Goal: Task Accomplishment & Management: Manage account settings

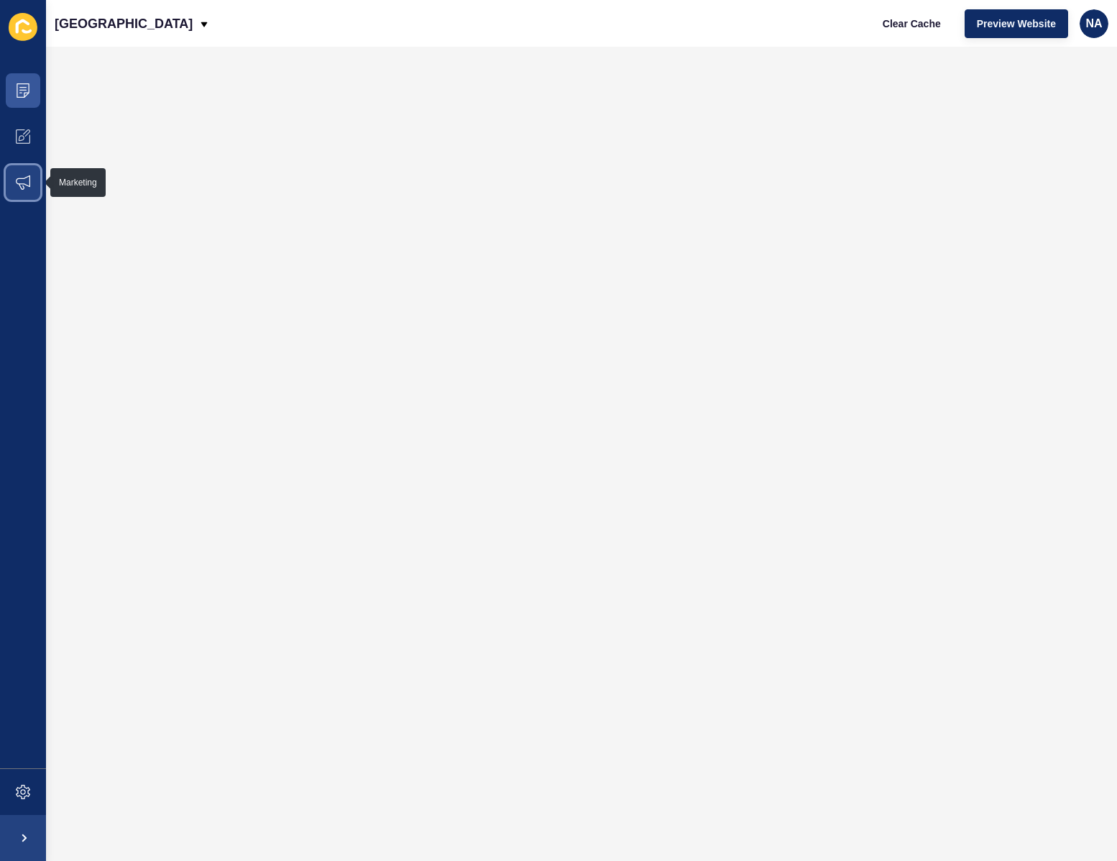
click at [28, 183] on icon at bounding box center [23, 182] width 14 height 14
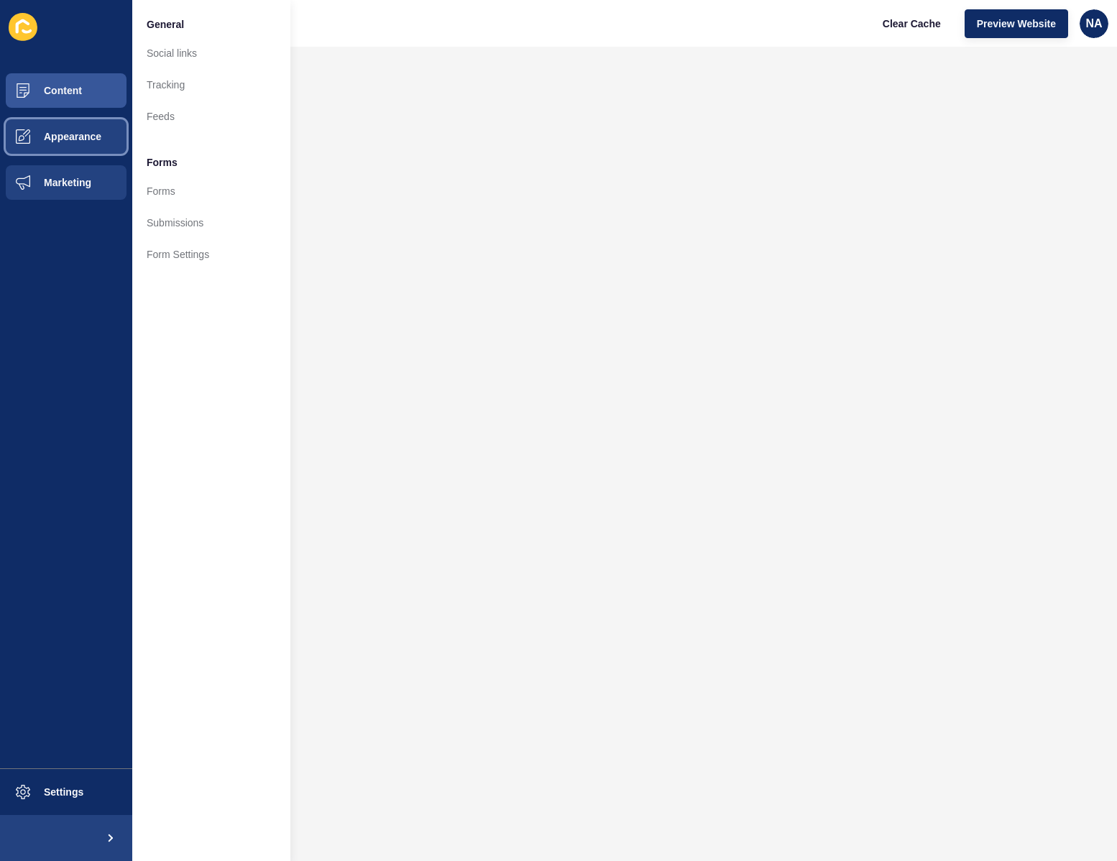
click at [65, 128] on button "Appearance" at bounding box center [66, 137] width 132 height 46
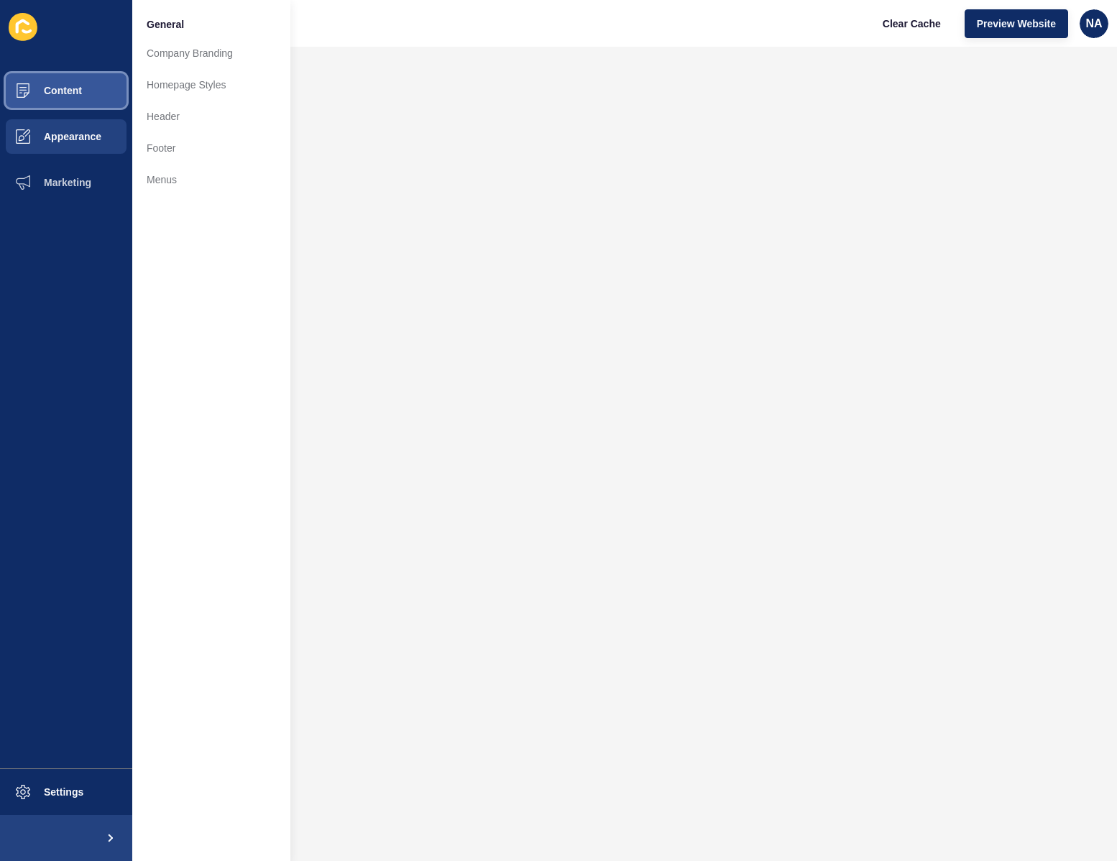
click at [88, 100] on button "Content" at bounding box center [66, 91] width 132 height 46
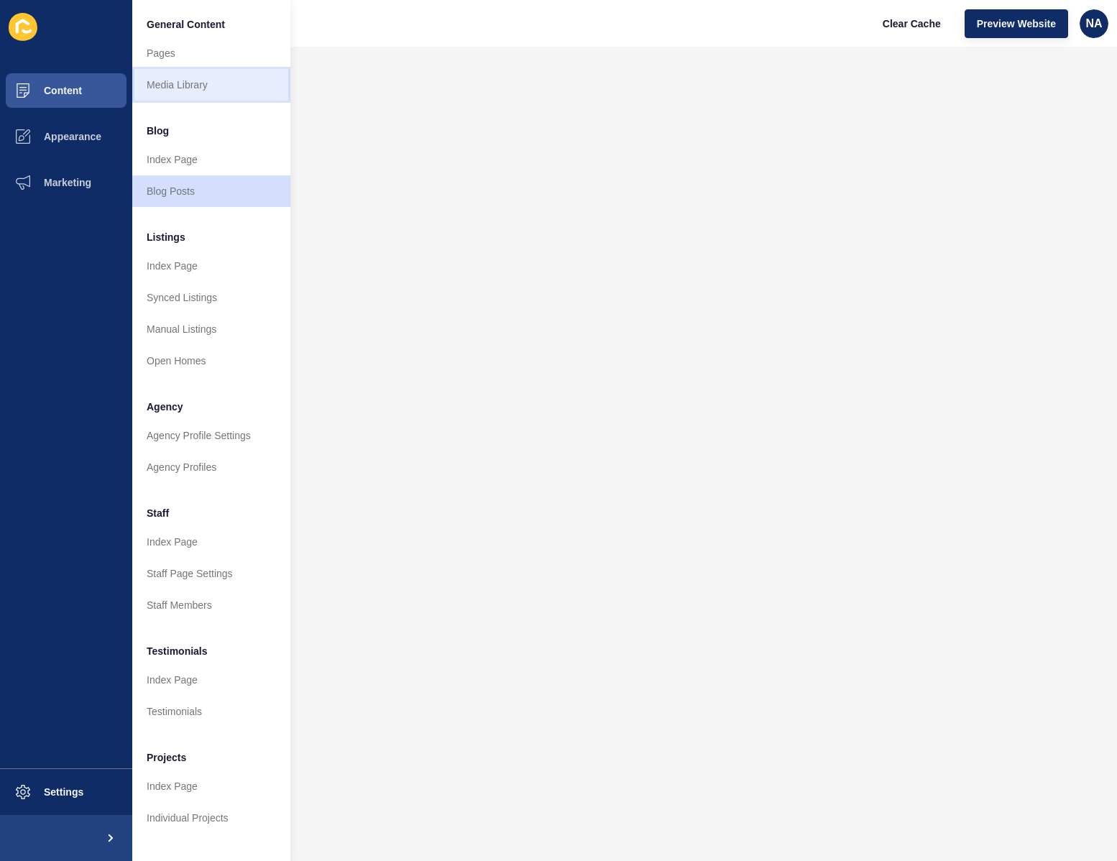
click at [213, 80] on link "Media Library" at bounding box center [211, 85] width 158 height 32
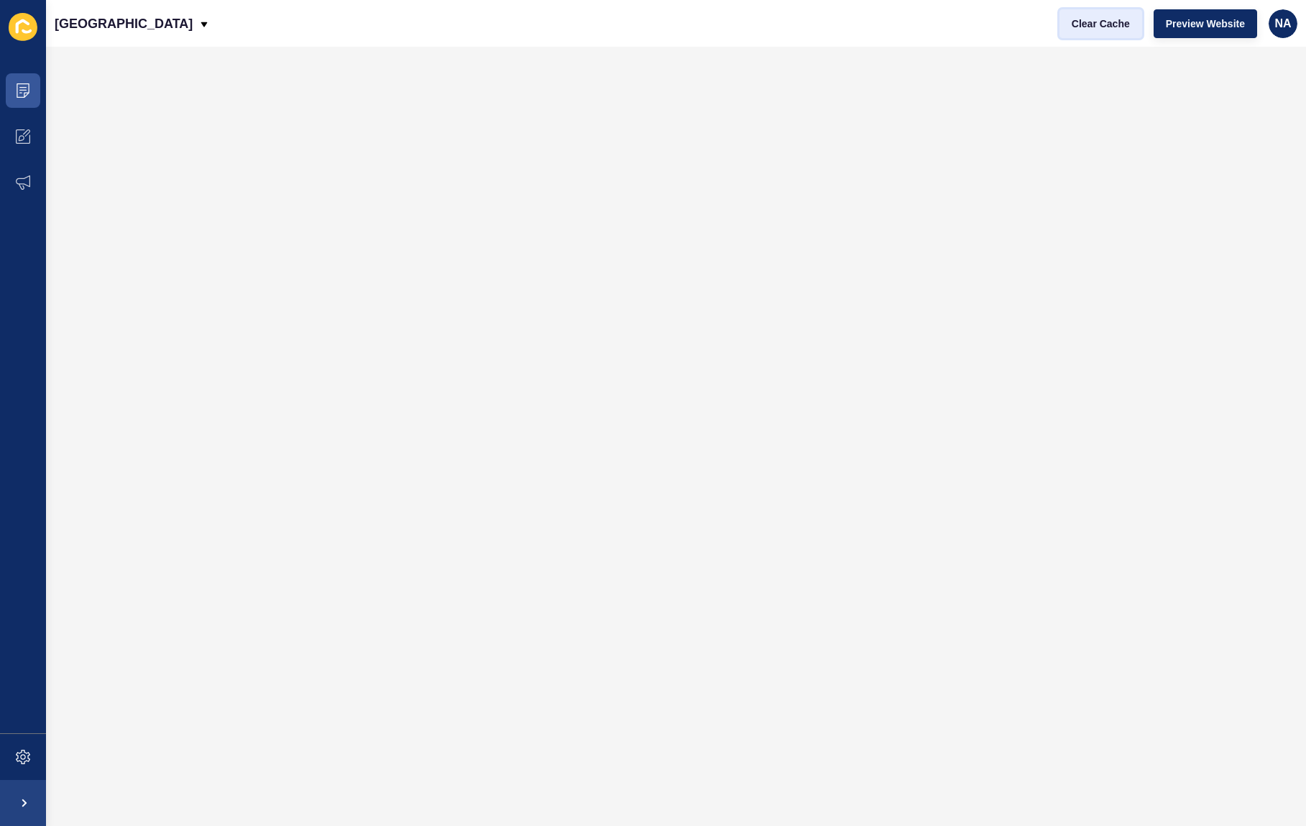
click at [1097, 23] on span "Clear Cache" at bounding box center [1100, 24] width 58 height 14
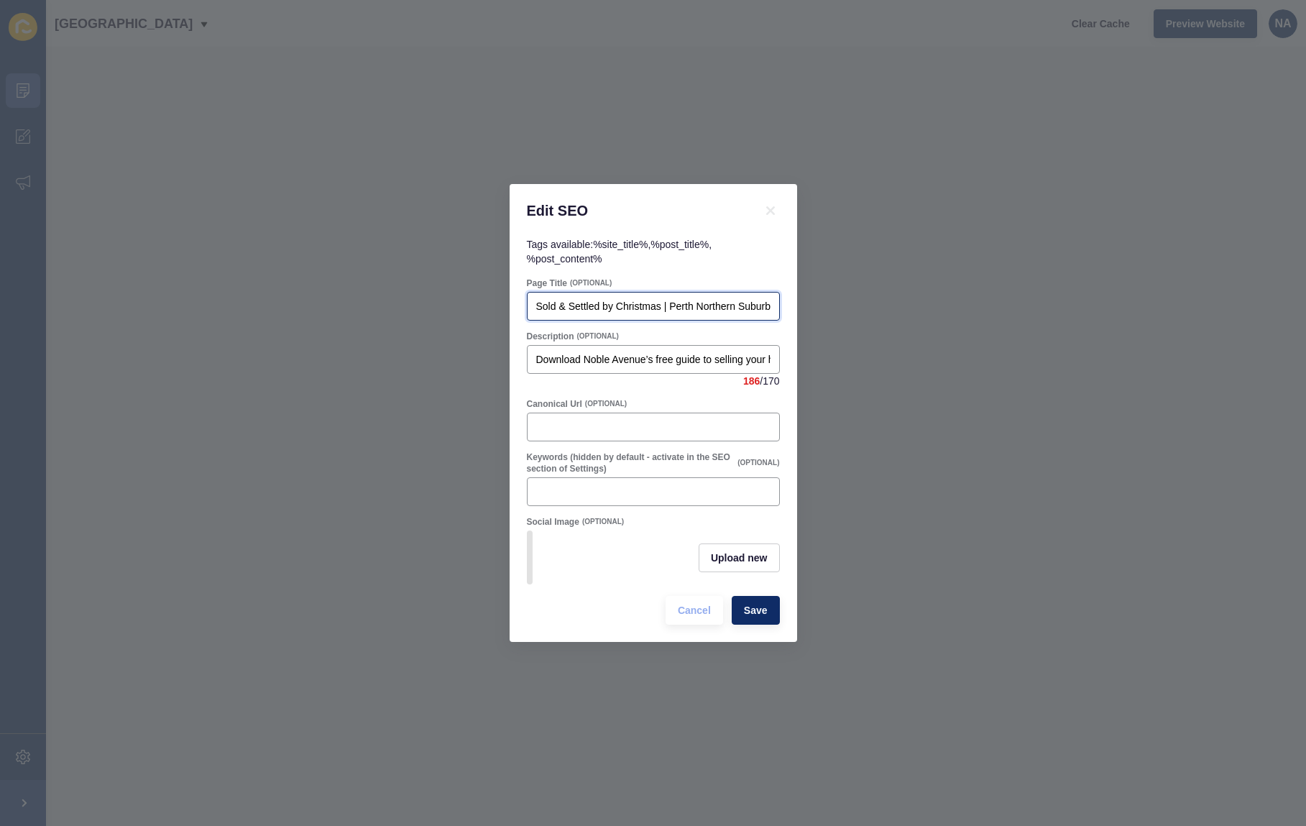
drag, startPoint x: 670, startPoint y: 301, endPoint x: 624, endPoint y: 306, distance: 45.5
click at [624, 306] on input "Sold & Settled by Christmas | Perth Northern Suburbs Real Estate Guide" at bounding box center [653, 306] width 234 height 14
type input "Sold & Settled by Summer | Perth Northern Suburbs Real Estate Guide"
drag, startPoint x: 764, startPoint y: 345, endPoint x: 778, endPoint y: 343, distance: 14.4
click at [778, 345] on div "Download Noble Avenue’s free guide to selling your home before Christmas. Learn…" at bounding box center [653, 359] width 253 height 29
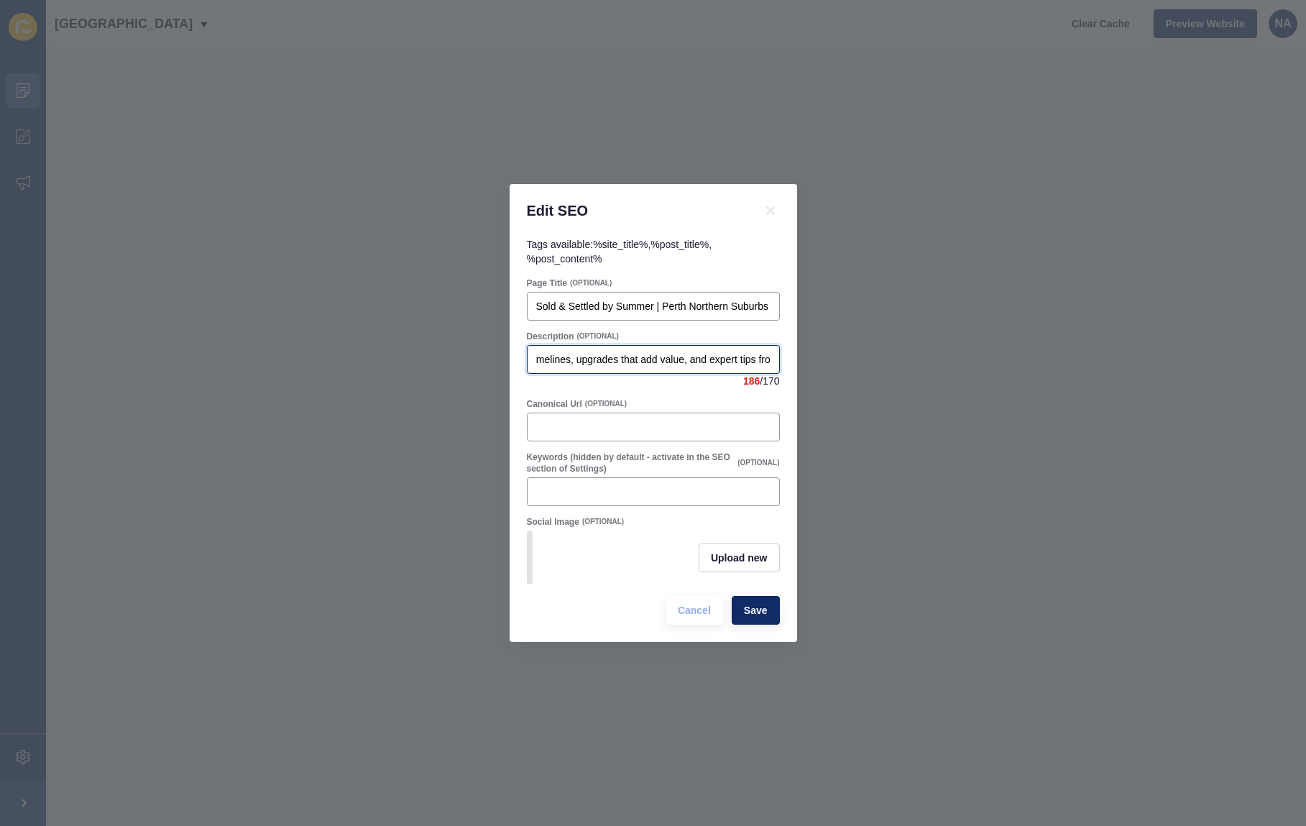
scroll to position [0, 658]
drag, startPoint x: 586, startPoint y: 349, endPoint x: 779, endPoint y: 316, distance: 195.4
click at [954, 329] on div "Edit SEO Tags available: %site_title% , %post_title% , %post_content% Page Titl…" at bounding box center [653, 413] width 1306 height 826
drag, startPoint x: 721, startPoint y: 305, endPoint x: 828, endPoint y: 302, distance: 107.1
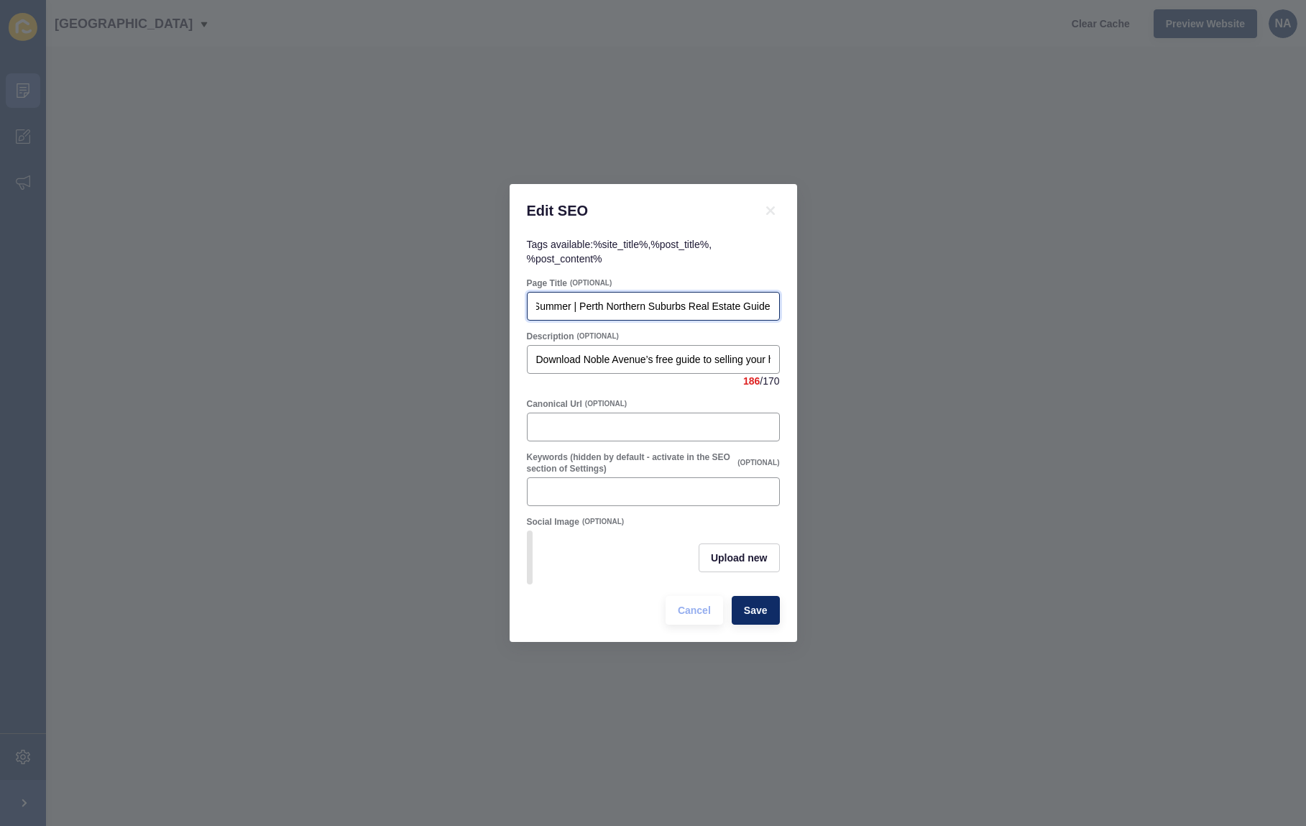
click at [828, 302] on div "Edit SEO Tags available: %site_title% , %post_title% , %post_content% Page Titl…" at bounding box center [653, 413] width 1306 height 826
click at [764, 617] on span "Save" at bounding box center [756, 610] width 24 height 14
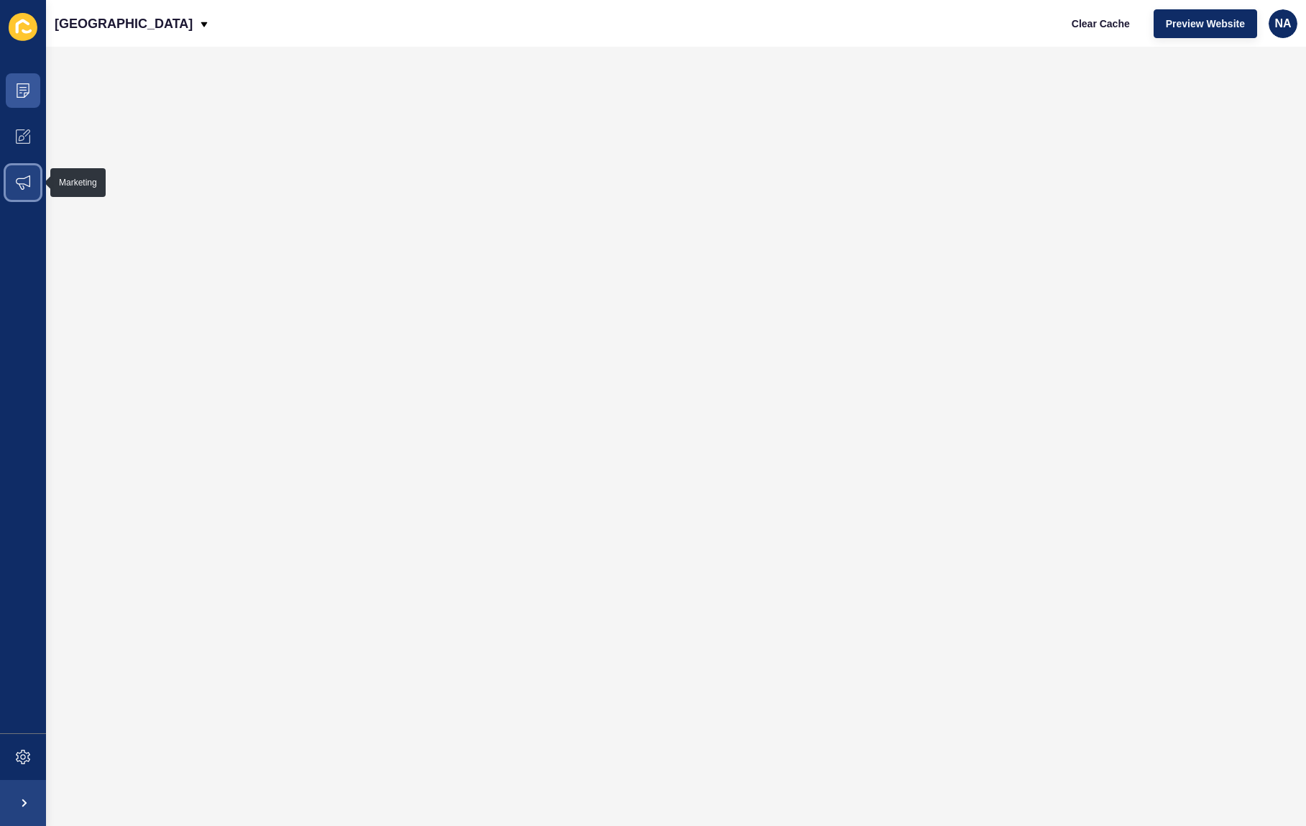
click at [10, 179] on span at bounding box center [23, 183] width 46 height 46
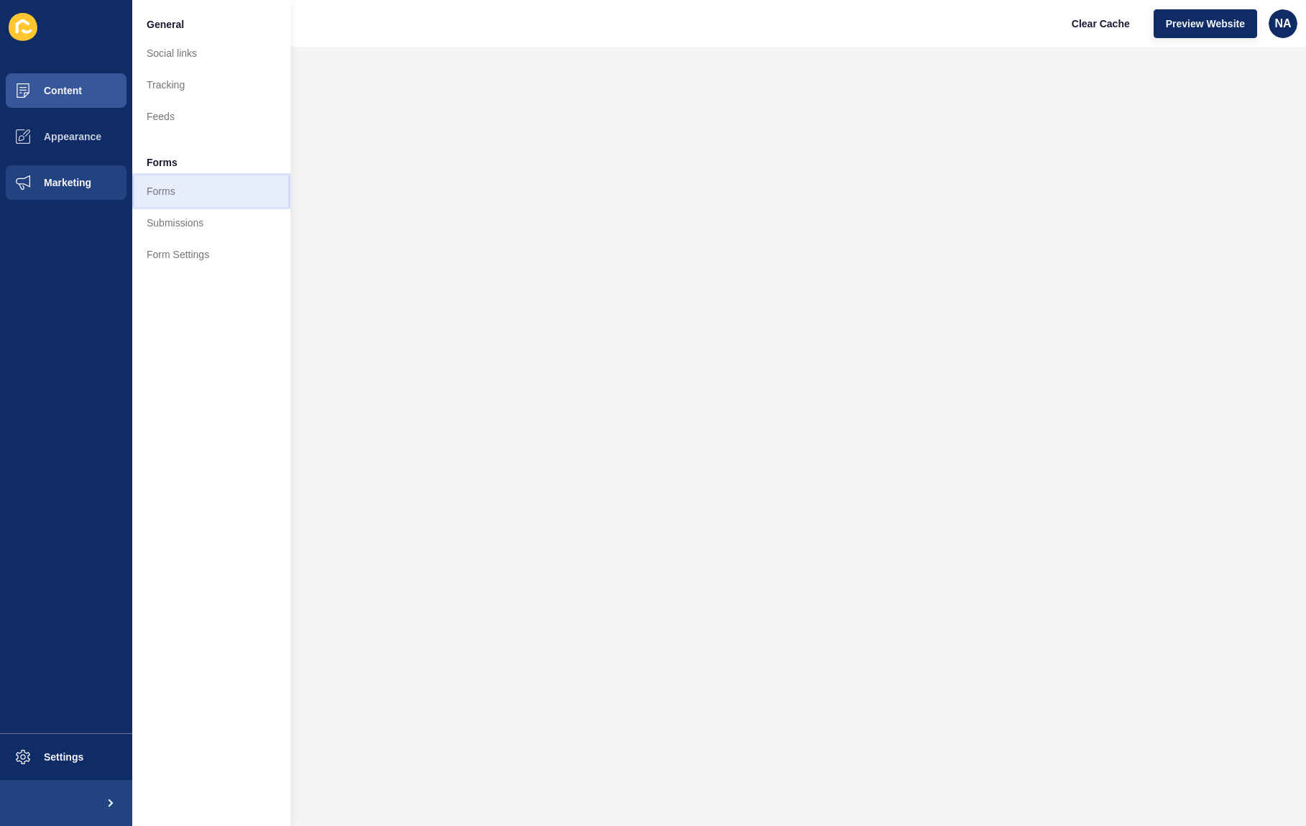
click at [198, 193] on link "Forms" at bounding box center [211, 191] width 158 height 32
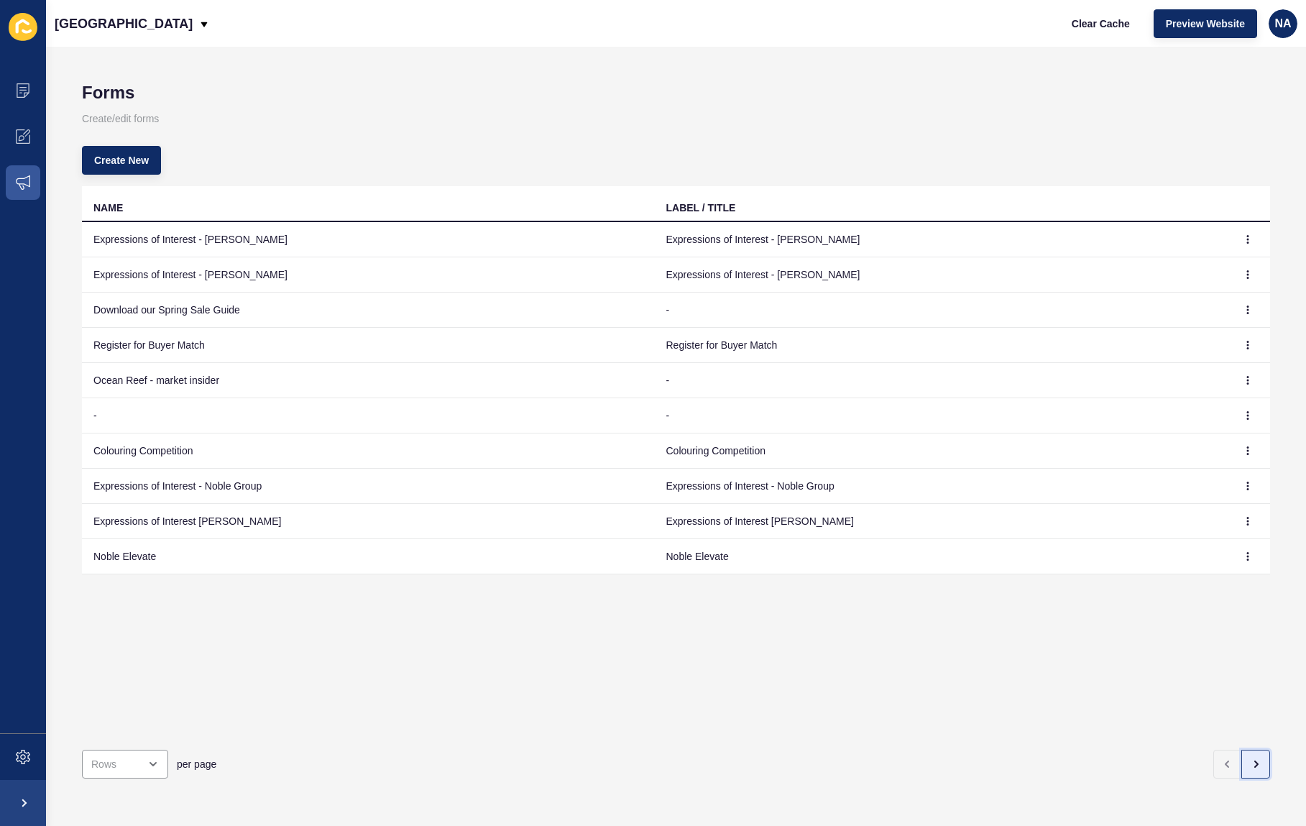
click at [1250, 758] on icon "button" at bounding box center [1255, 763] width 11 height 11
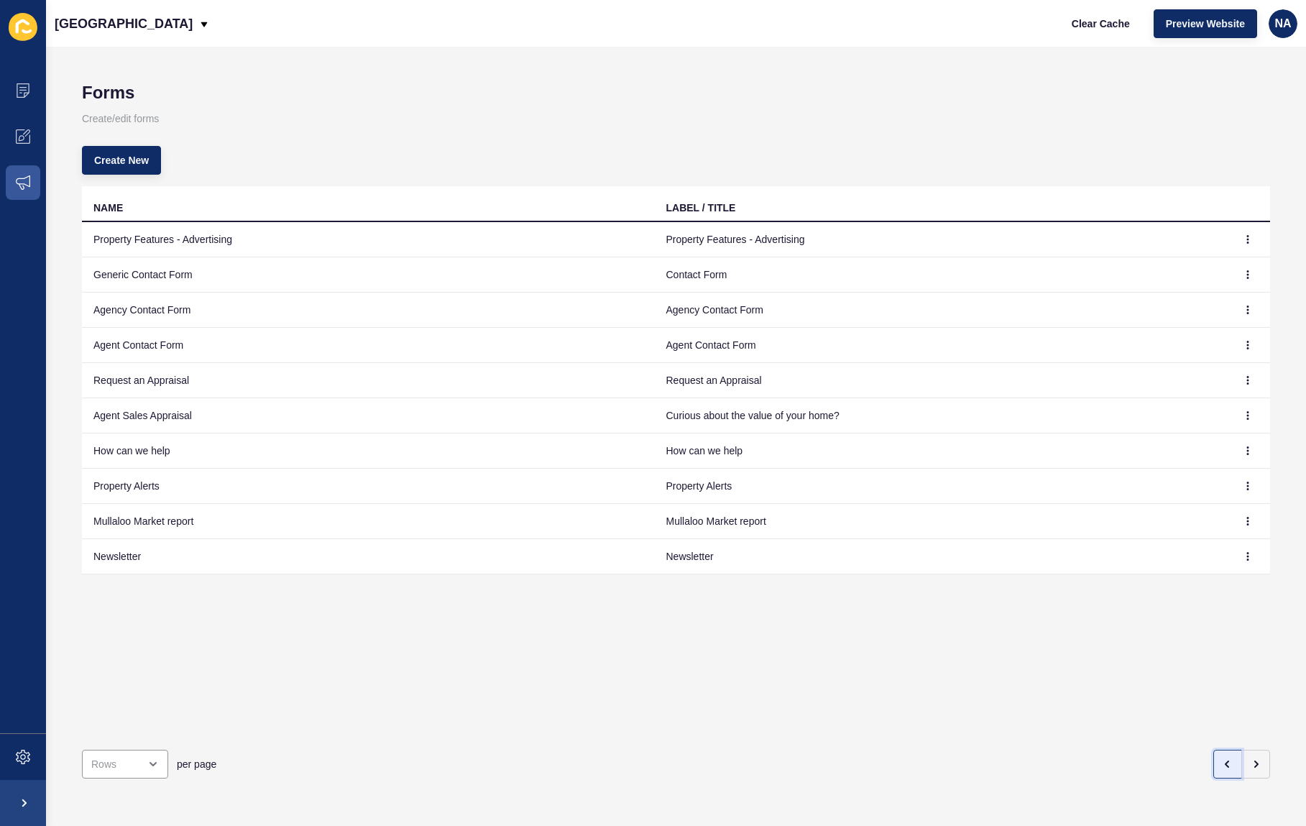
click at [1222, 758] on button "button" at bounding box center [1227, 763] width 29 height 29
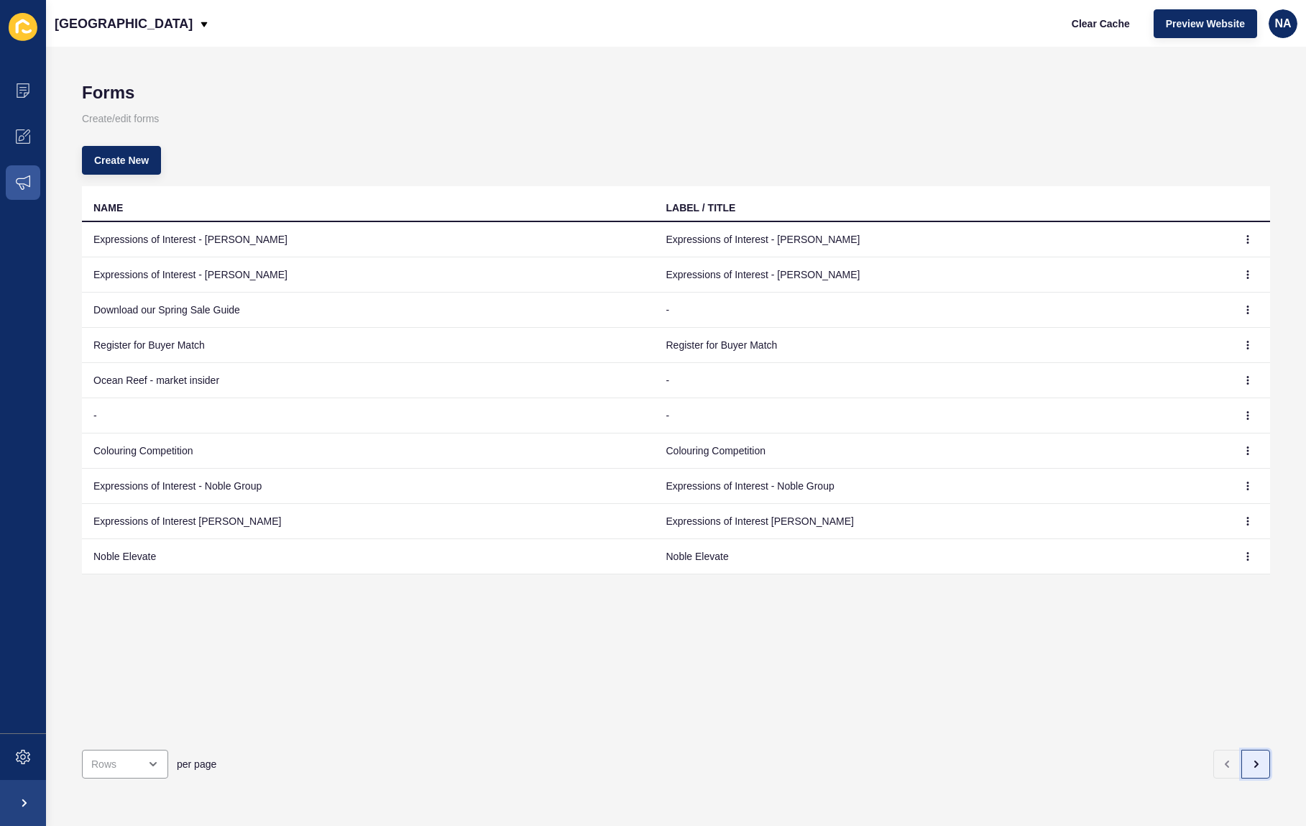
click at [1250, 758] on icon "button" at bounding box center [1255, 763] width 11 height 11
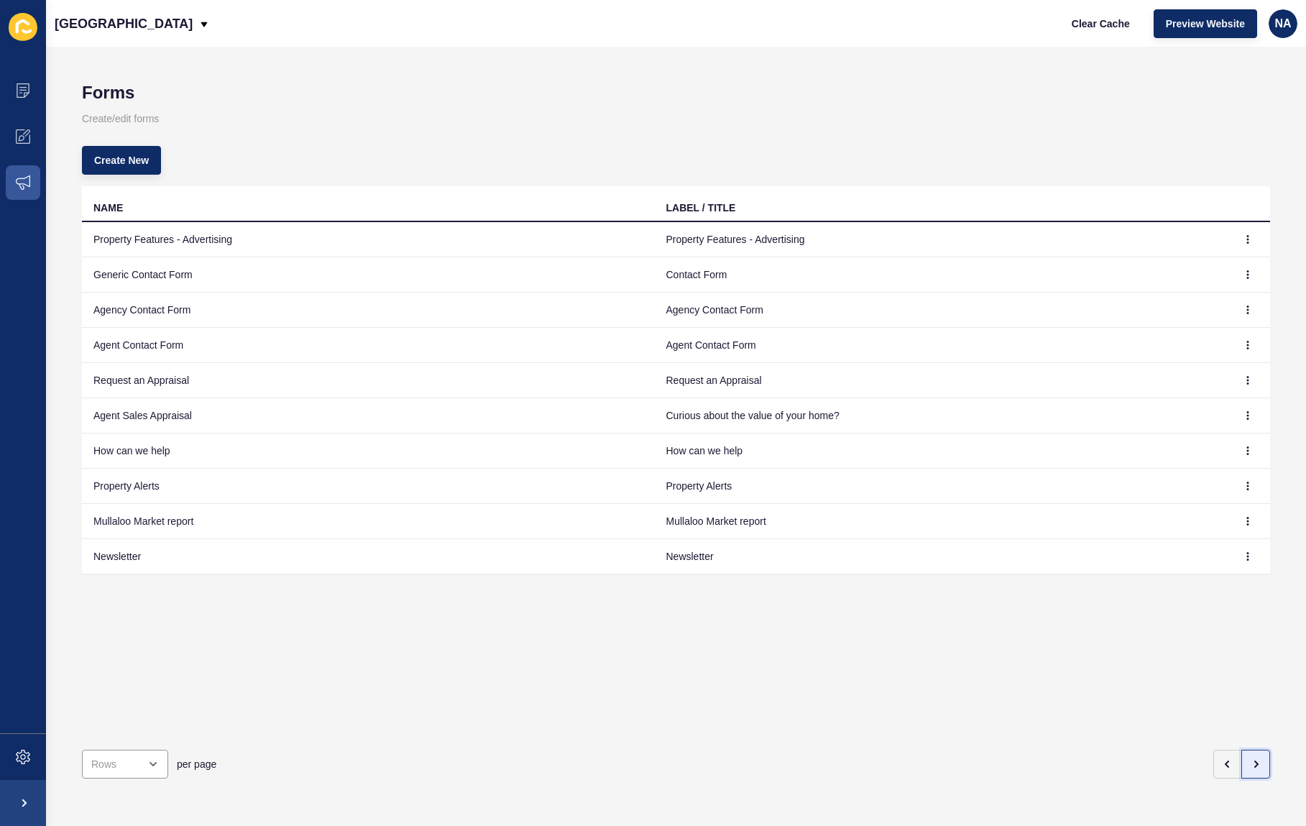
click at [1250, 758] on icon "button" at bounding box center [1255, 763] width 11 height 11
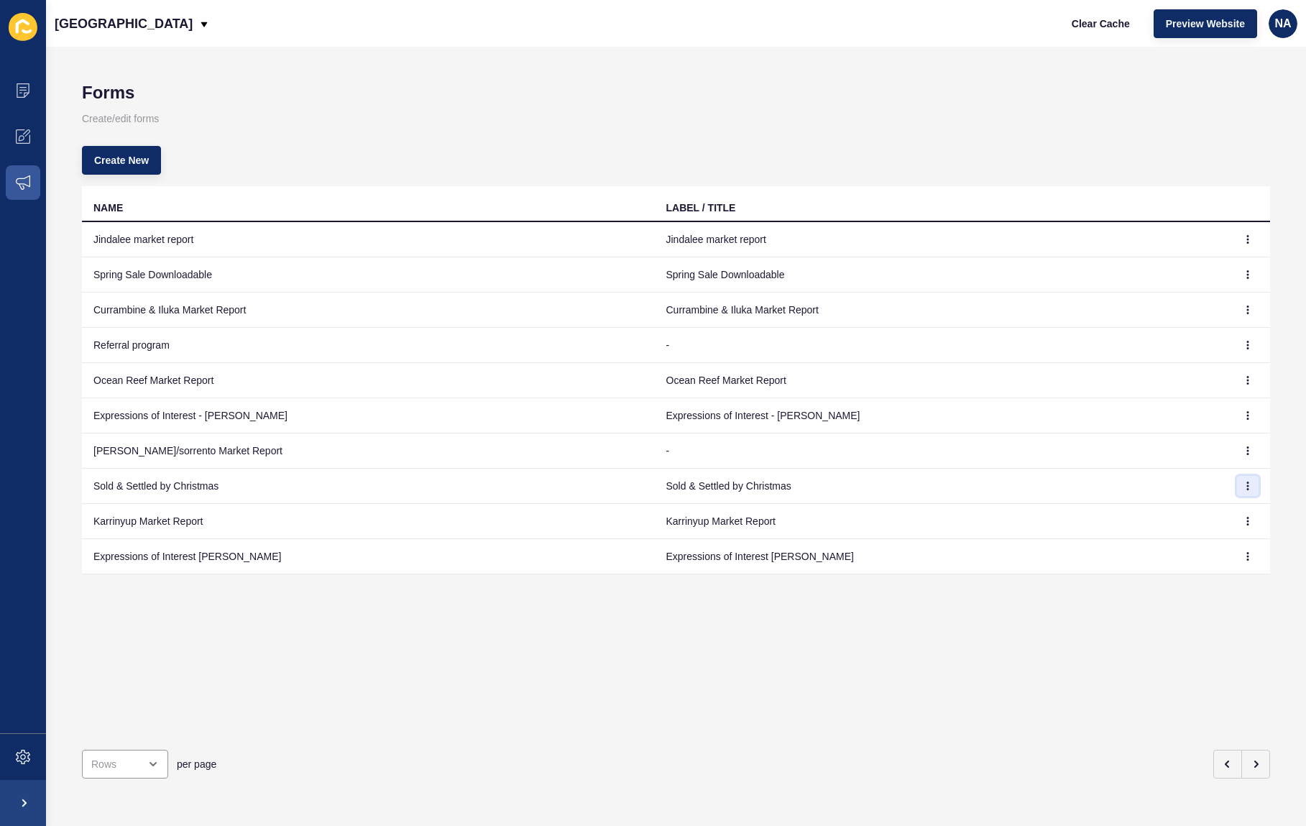
click at [1237, 485] on button "button" at bounding box center [1248, 486] width 22 height 20
click at [1212, 505] on link "Edit" at bounding box center [1197, 515] width 101 height 32
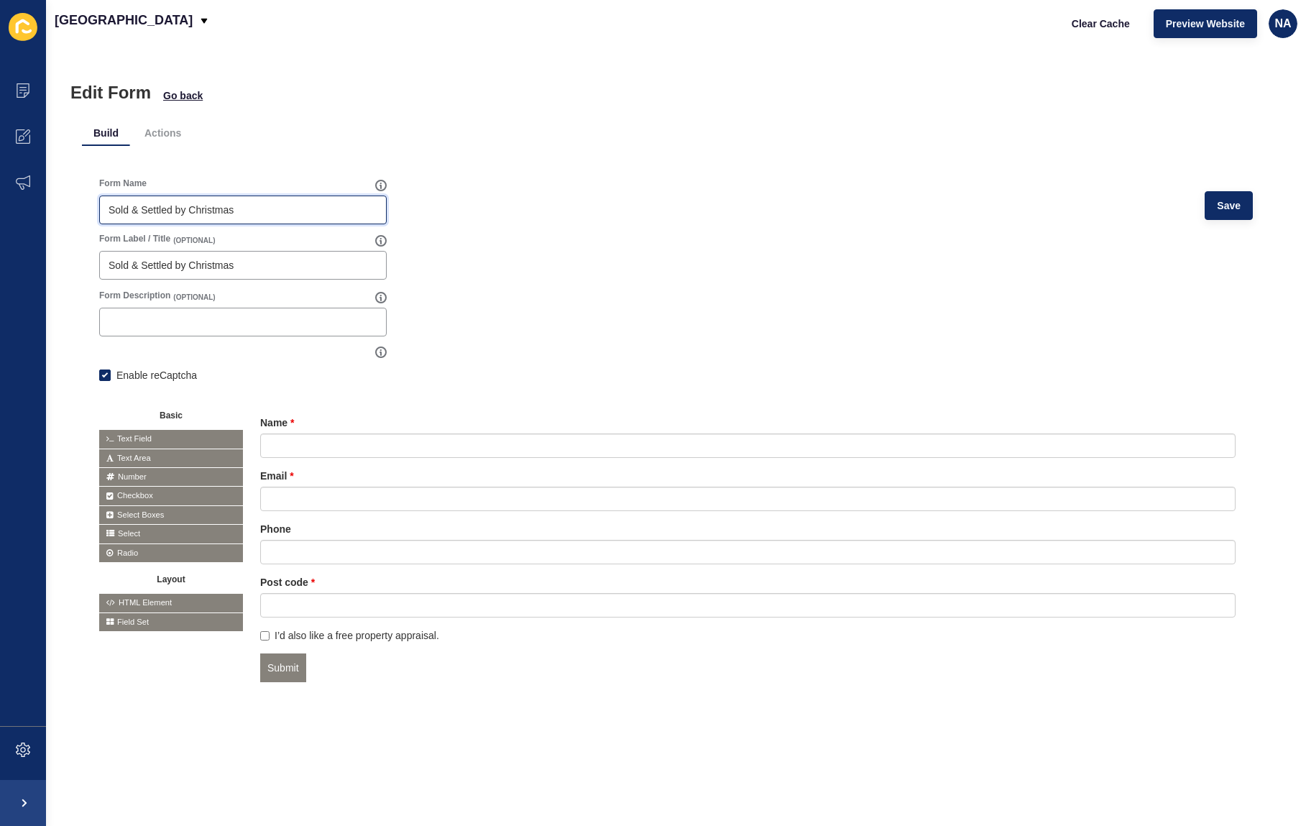
drag, startPoint x: 191, startPoint y: 212, endPoint x: 282, endPoint y: 210, distance: 91.3
click at [282, 210] on input "Sold & Settled by Christmas" at bounding box center [243, 210] width 269 height 14
type input "Sold & Settled by Summer"
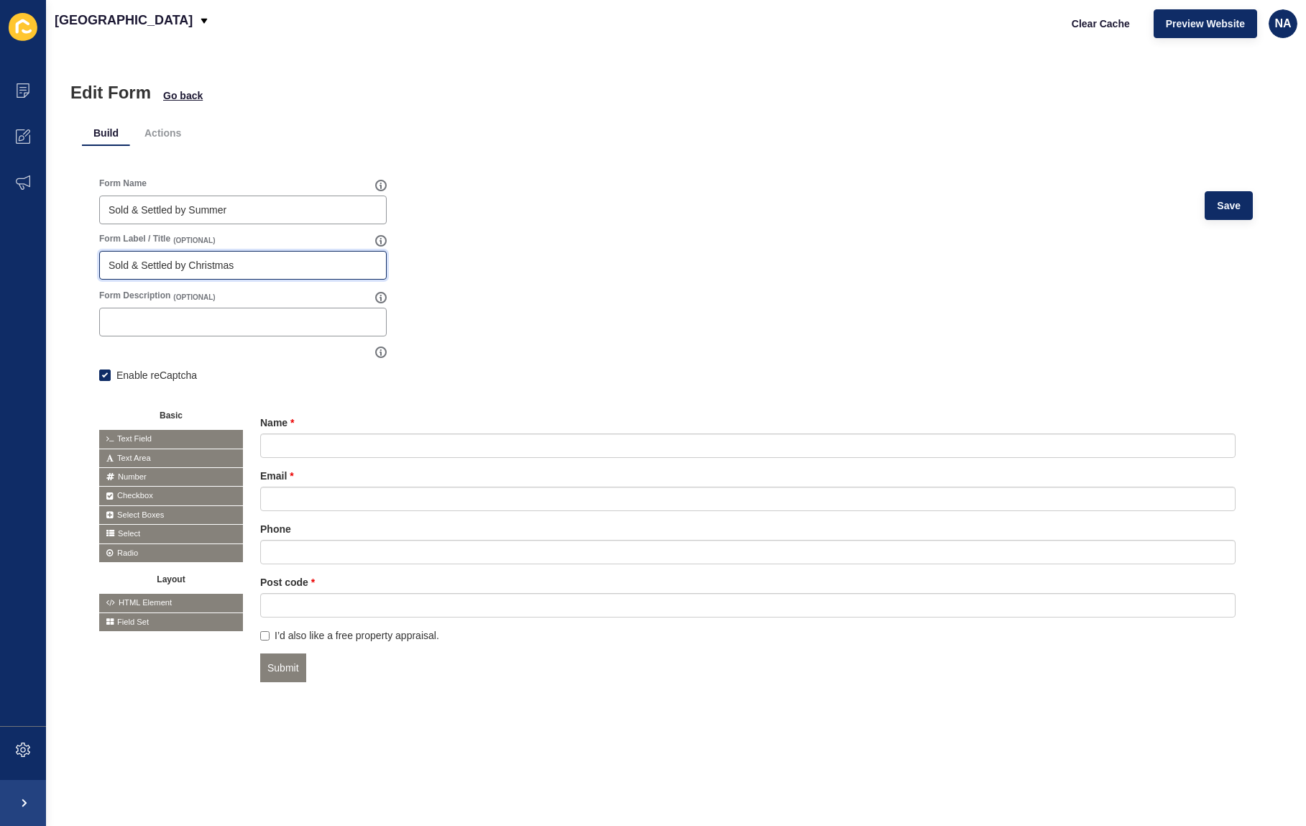
drag, startPoint x: 192, startPoint y: 265, endPoint x: 249, endPoint y: 272, distance: 57.8
click at [249, 272] on input "Sold & Settled by Christmas" at bounding box center [243, 265] width 269 height 14
type input "Sold & Settled by Summer"
click at [1218, 208] on span "Save" at bounding box center [1229, 205] width 24 height 14
click at [157, 137] on li "Actions" at bounding box center [163, 133] width 60 height 26
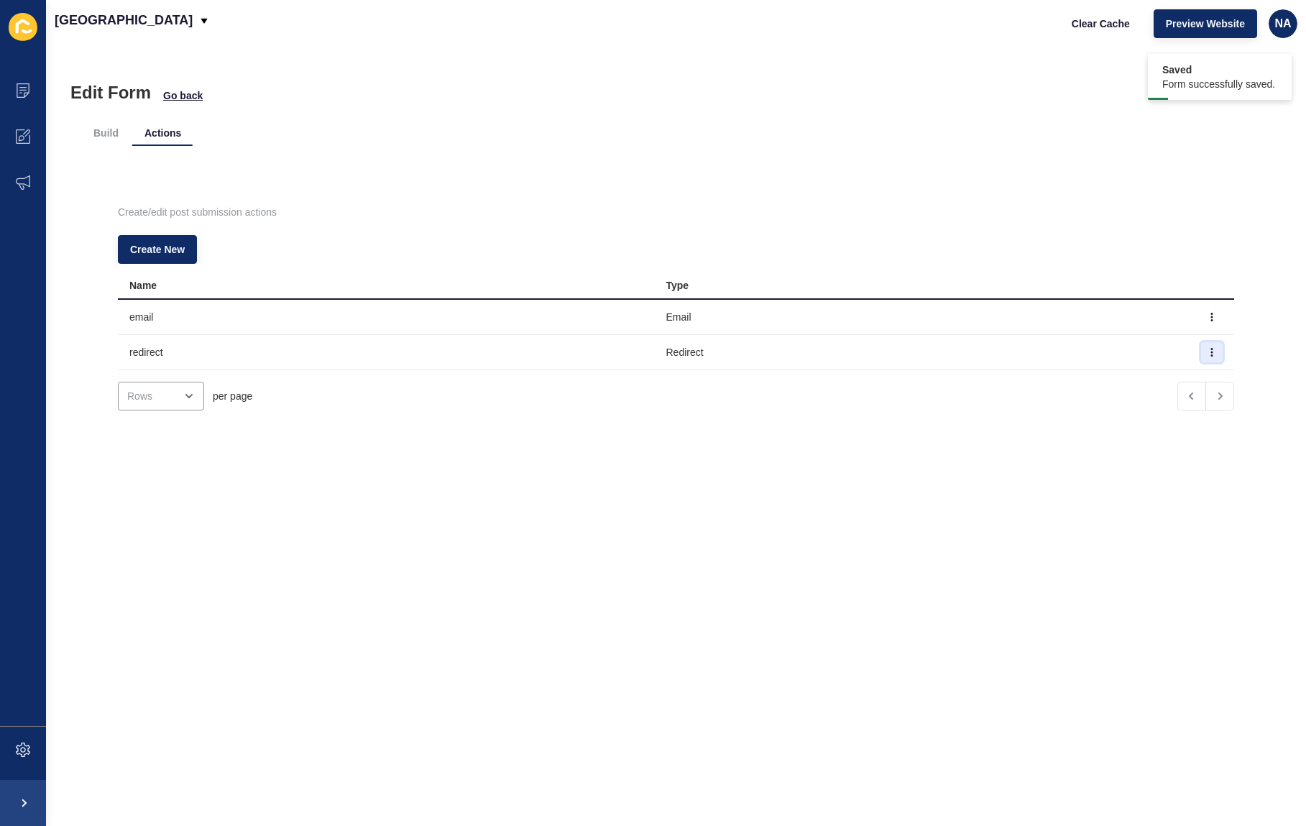
click at [1201, 353] on button "button" at bounding box center [1212, 352] width 22 height 20
click at [1166, 374] on link "Edit" at bounding box center [1150, 381] width 101 height 32
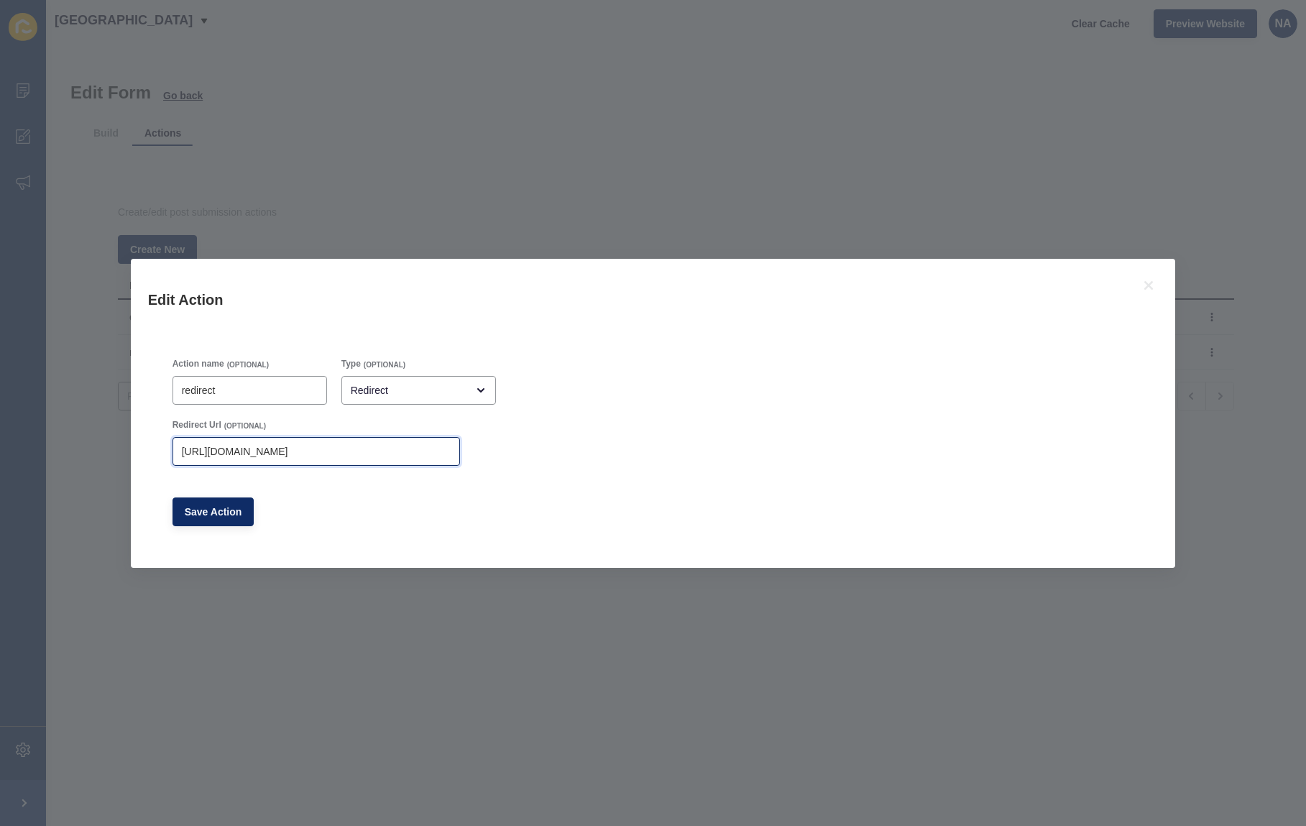
click at [310, 444] on input "https://app-spoke-sites-au.s3.amazonaws.com/uploads/sites/257/2025/09/Sold-an-S…" at bounding box center [316, 451] width 269 height 14
paste input "10/Sold-an-Settled-by-Summer"
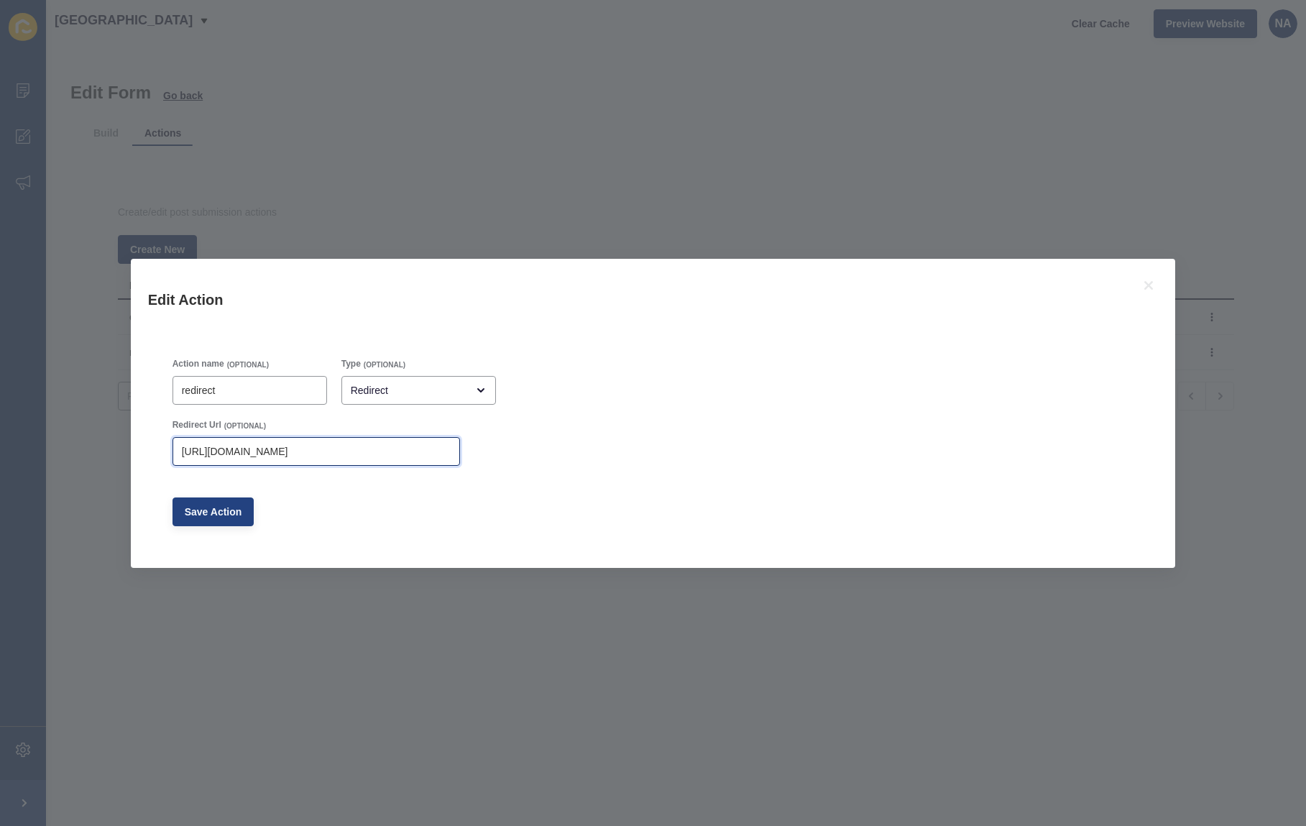
type input "https://app-spoke-sites-au.s3.amazonaws.com/uploads/sites/257/2025/10/Sold-an-S…"
click at [215, 514] on span "Save Action" at bounding box center [213, 511] width 57 height 14
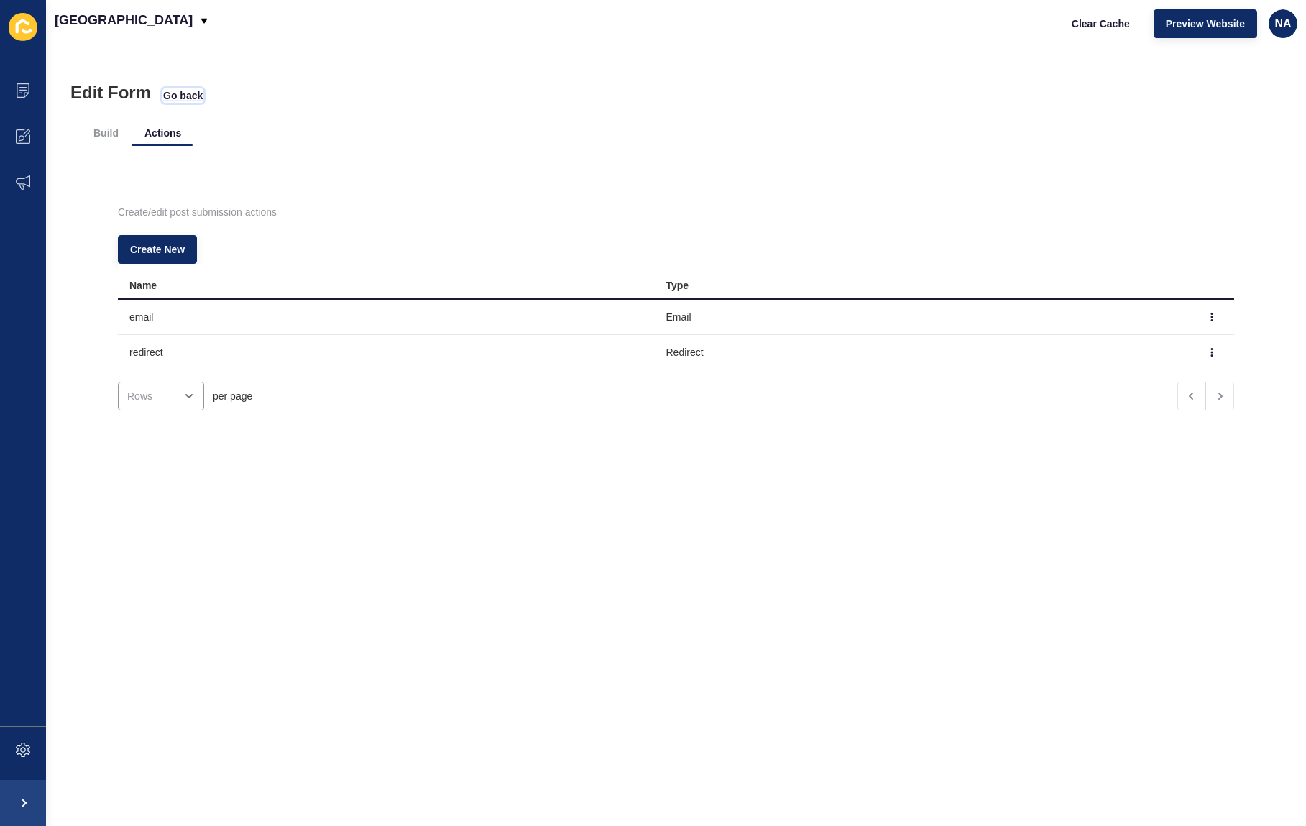
click at [170, 98] on span "Go back" at bounding box center [183, 95] width 40 height 14
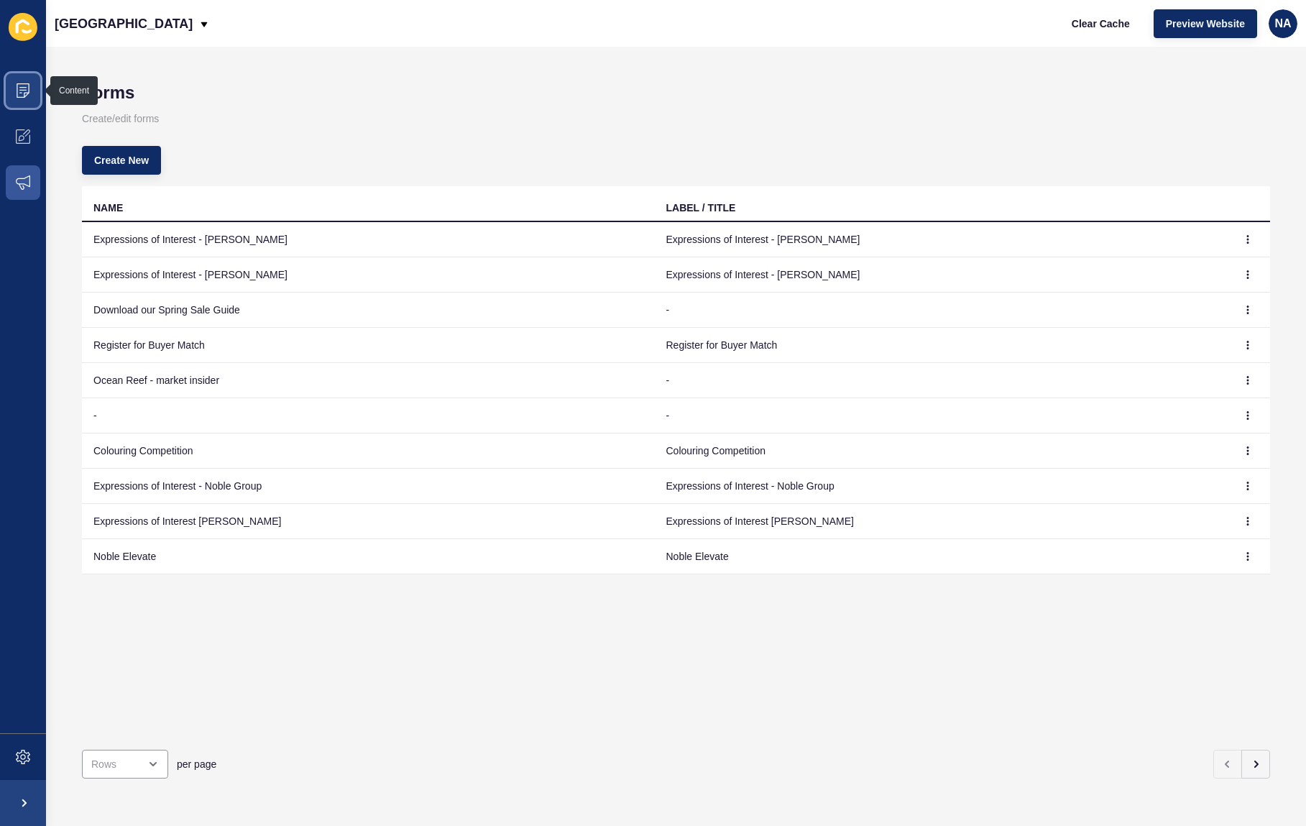
click at [22, 92] on icon at bounding box center [23, 90] width 14 height 14
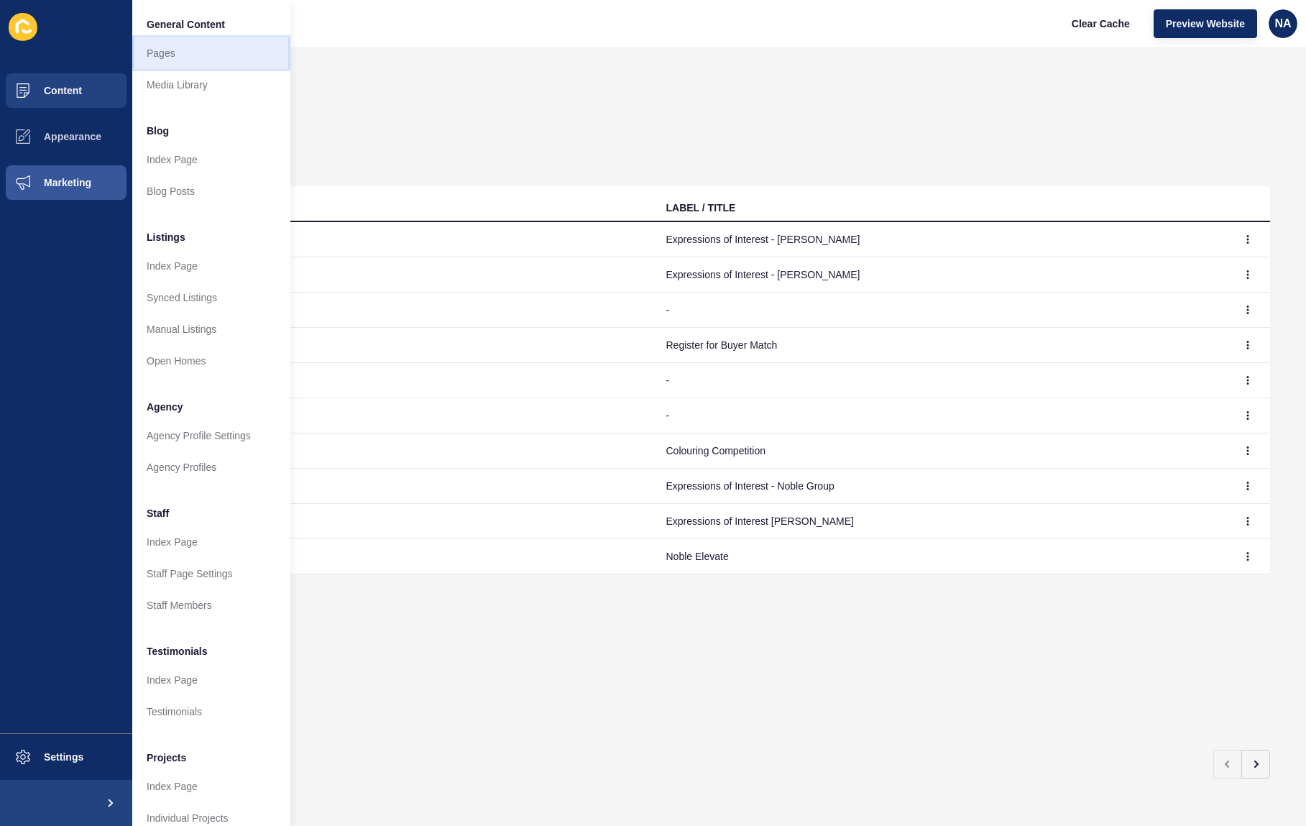
click at [164, 50] on link "Pages" at bounding box center [211, 53] width 158 height 32
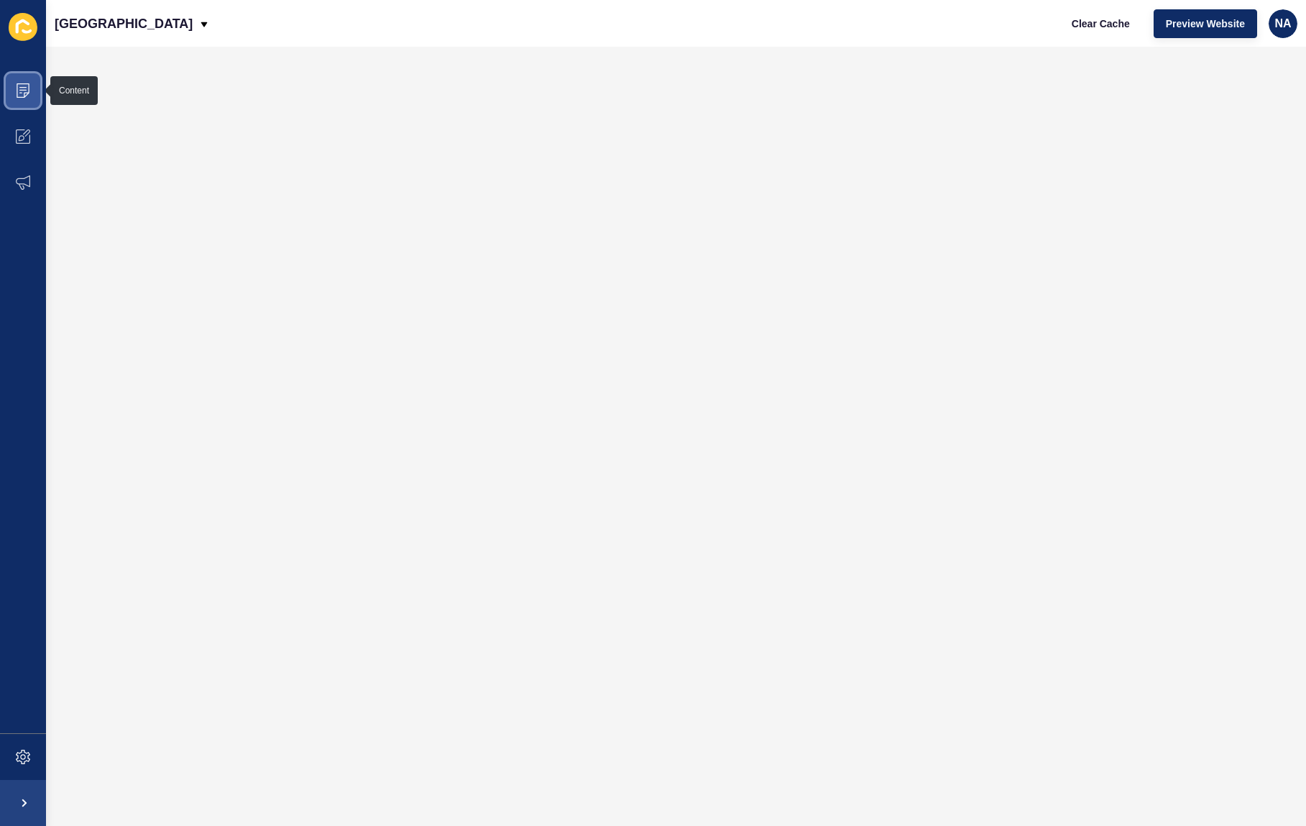
click at [30, 90] on span at bounding box center [23, 91] width 46 height 46
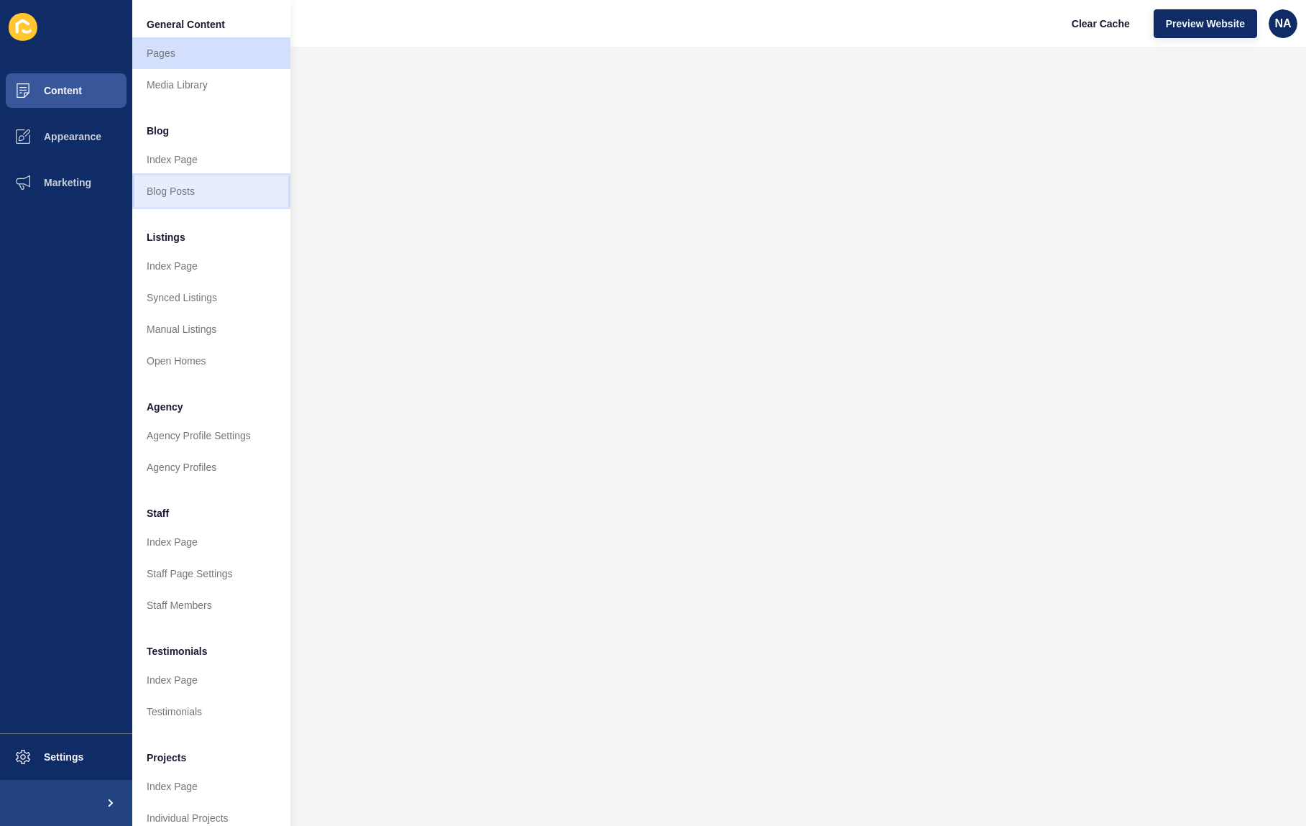
click at [172, 188] on link "Blog Posts" at bounding box center [211, 191] width 158 height 32
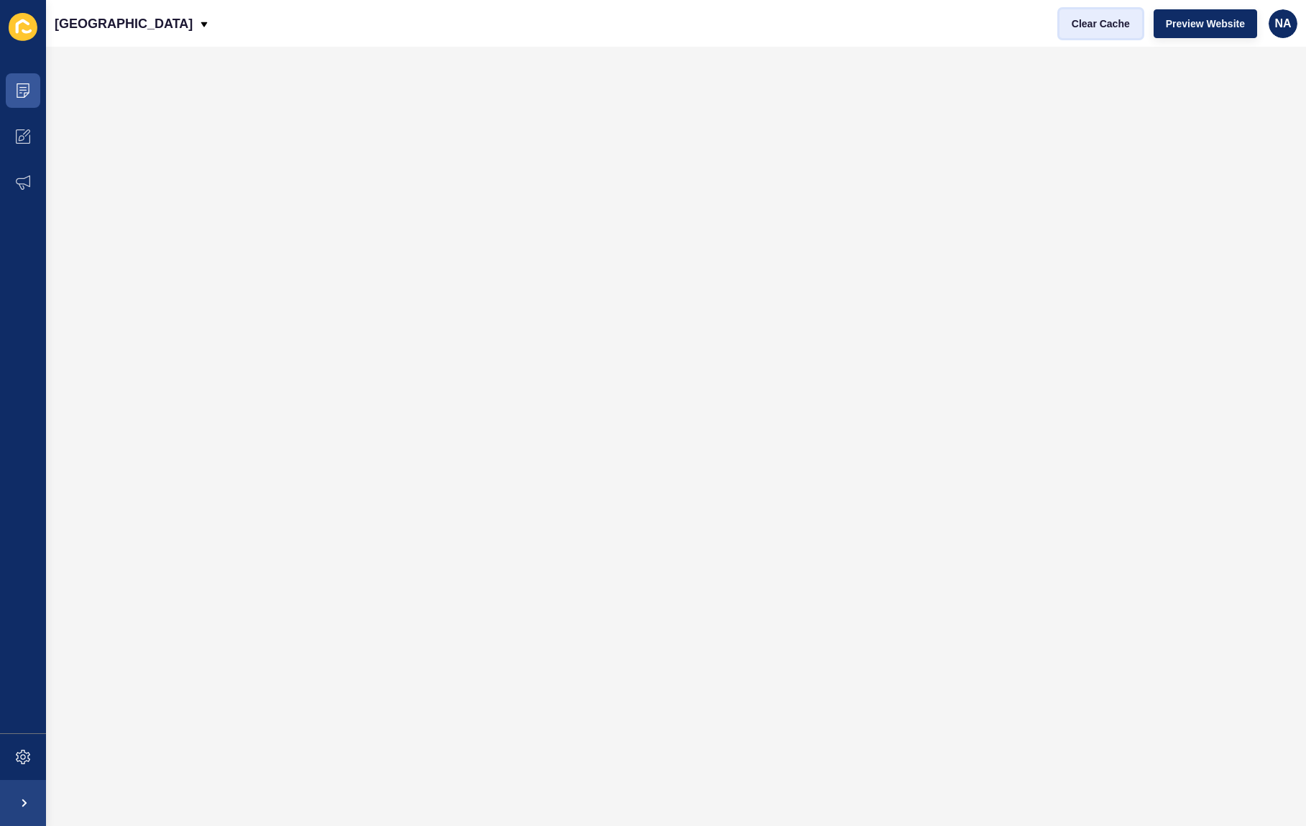
click at [1074, 24] on span "Clear Cache" at bounding box center [1100, 24] width 58 height 14
